Goal: Task Accomplishment & Management: Use online tool/utility

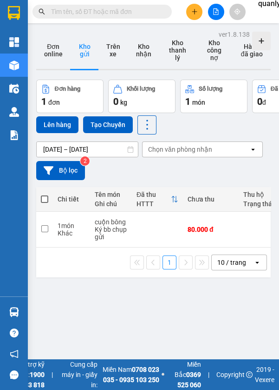
click at [220, 15] on button at bounding box center [216, 12] width 16 height 16
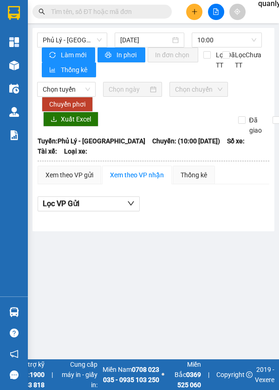
click at [71, 41] on span "Phủ Lý - [GEOGRAPHIC_DATA]" at bounding box center [72, 40] width 59 height 14
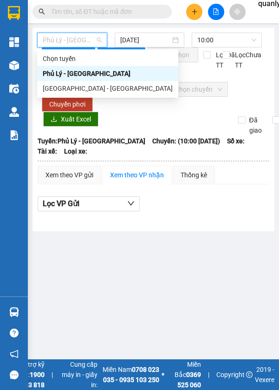
click at [74, 86] on div "[GEOGRAPHIC_DATA] - [GEOGRAPHIC_DATA]" at bounding box center [108, 88] width 130 height 10
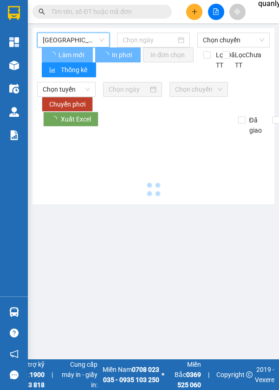
type input "[DATE]"
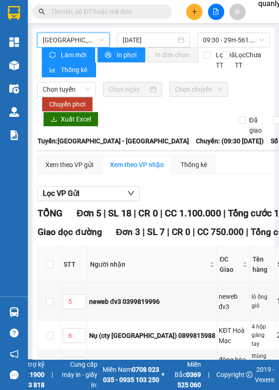
click at [157, 40] on input "[DATE]" at bounding box center [149, 40] width 53 height 10
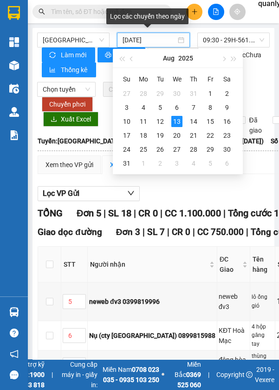
click at [232, 38] on span "09:30 - 29H-561.64" at bounding box center [233, 40] width 61 height 14
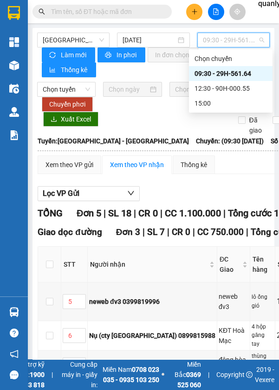
click at [232, 86] on div "12:30 - 90H-000.55" at bounding box center [231, 88] width 73 height 10
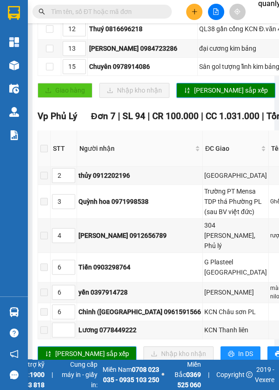
scroll to position [764, 0]
